Goal: Information Seeking & Learning: Find specific fact

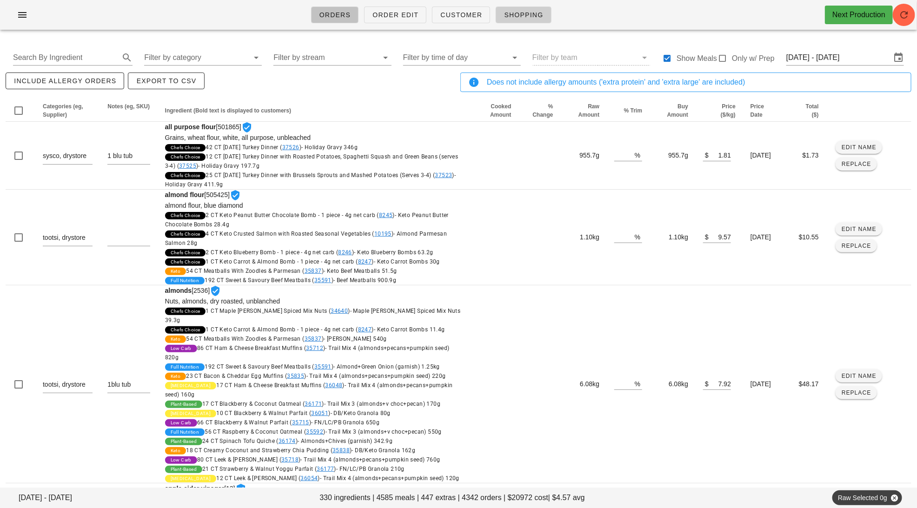
click at [344, 19] on span "Orders" at bounding box center [335, 14] width 32 height 7
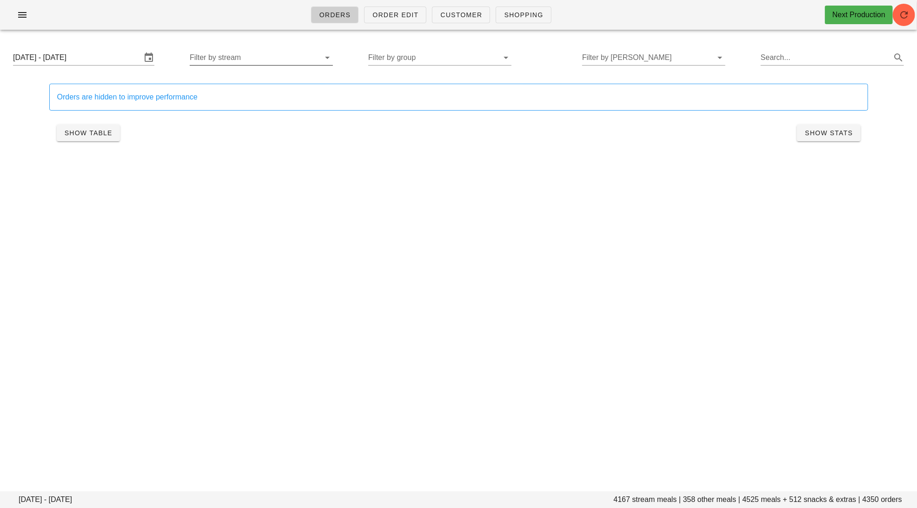
click at [280, 59] on input "Filter by stream" at bounding box center [254, 57] width 128 height 15
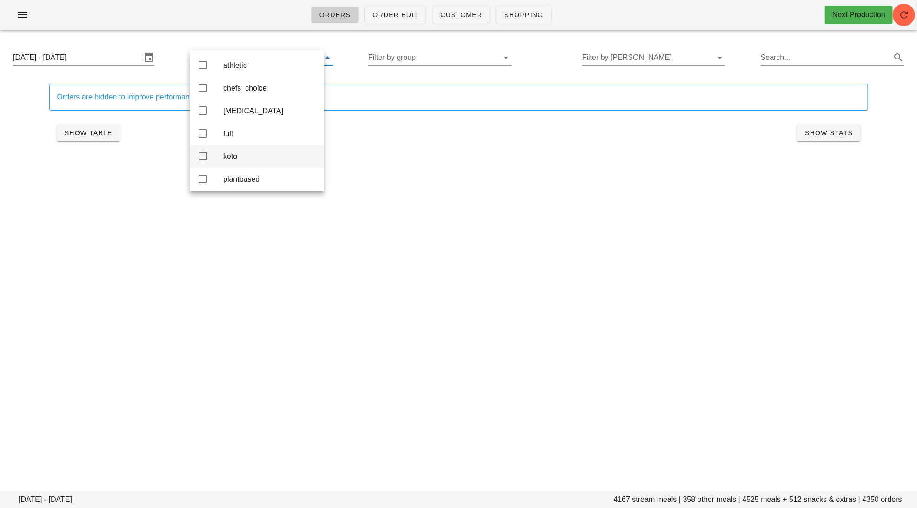
click at [244, 154] on div "keto" at bounding box center [269, 156] width 93 height 20
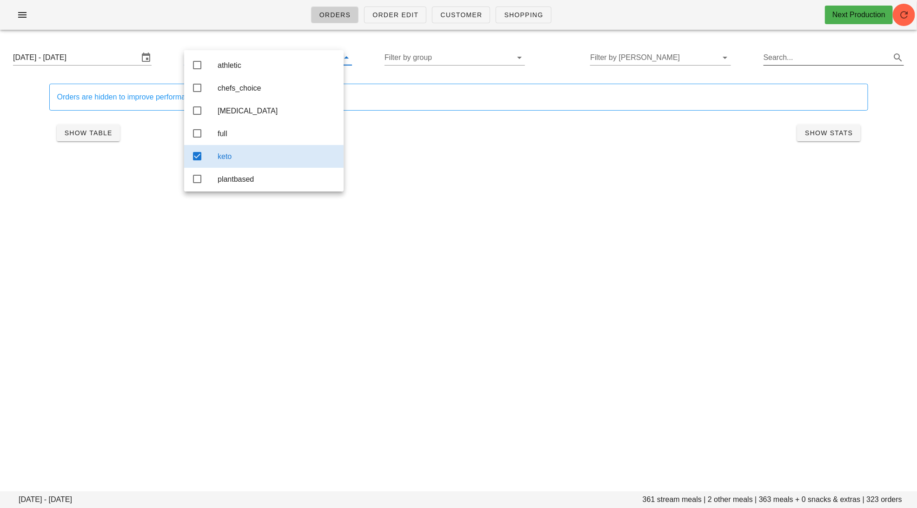
click at [798, 62] on input "Search..." at bounding box center [826, 57] width 126 height 15
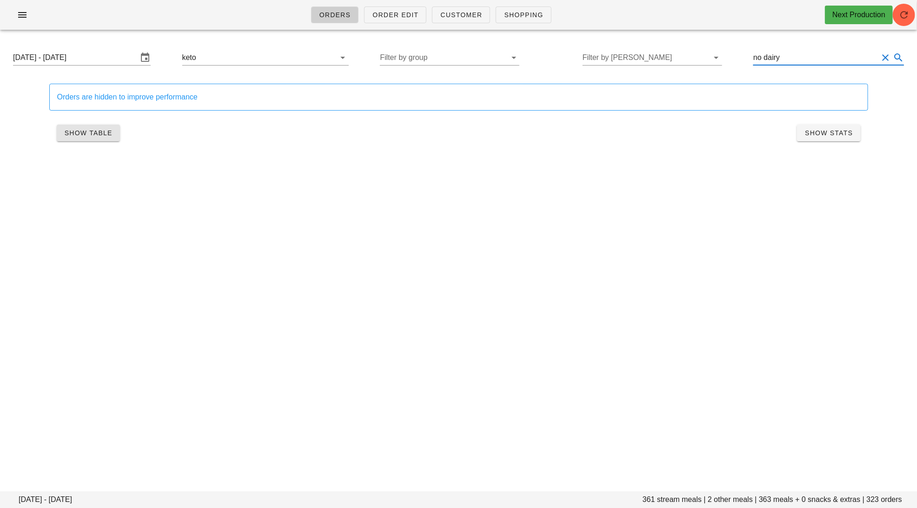
type input "no dairy"
click at [93, 127] on button "Show Table" at bounding box center [88, 133] width 63 height 17
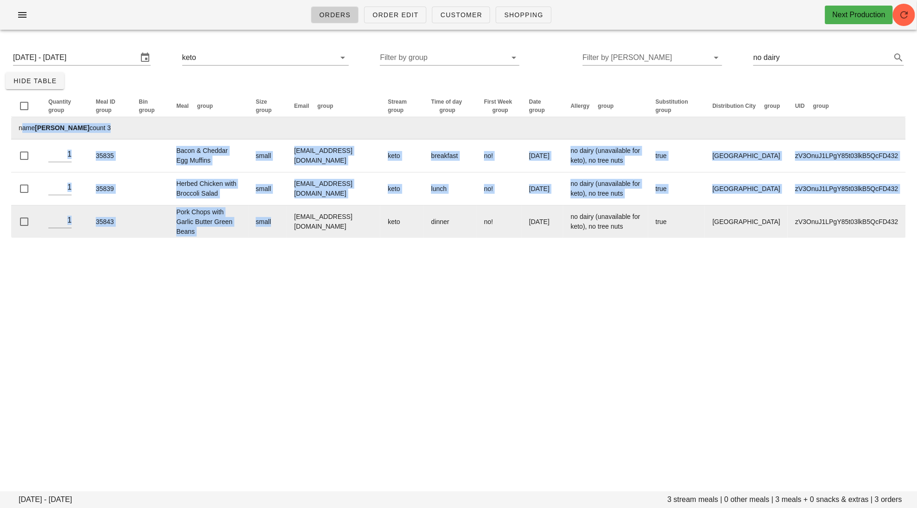
drag, startPoint x: 32, startPoint y: 121, endPoint x: 267, endPoint y: 235, distance: 261.4
click at [267, 235] on tbody "name [PERSON_NAME] count 3 1 35835 Bacon & Cheddar Egg Muffins small [EMAIL_ADD…" at bounding box center [458, 177] width 894 height 121
copy tbody "name [PERSON_NAME] count 3 35835 Bacon & Cheddar Egg Muffins small [EMAIL_ADDRE…"
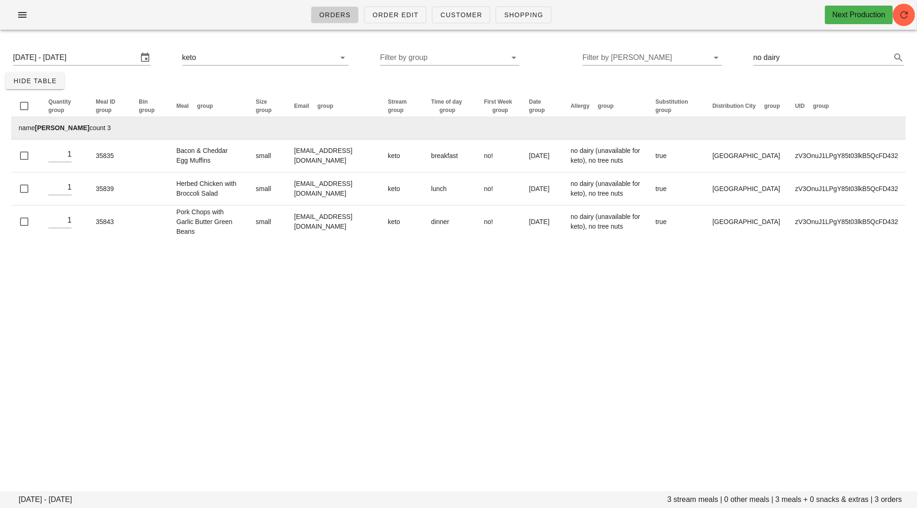
click at [282, 308] on div "Orders Order Edit Customer Shopping Next Production [DATE] - [DATE] 3 stream me…" at bounding box center [458, 254] width 917 height 508
